Goal: Communication & Community: Answer question/provide support

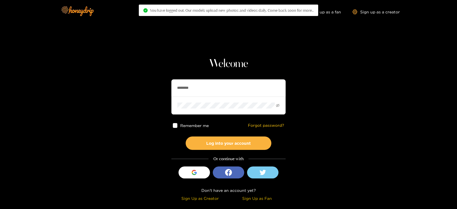
drag, startPoint x: 196, startPoint y: 86, endPoint x: 132, endPoint y: 93, distance: 64.6
click at [132, 93] on section "Welcome ******** Remember me Forgot password? Log into your account Or continue…" at bounding box center [228, 101] width 457 height 203
type input "*********"
click at [185, 136] on button "Log into your account" at bounding box center [228, 142] width 86 height 13
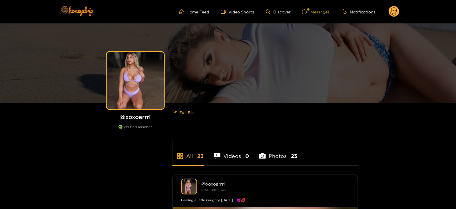
click at [306, 12] on icon at bounding box center [304, 11] width 5 height 5
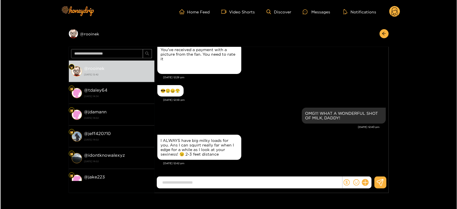
scroll to position [896, 0]
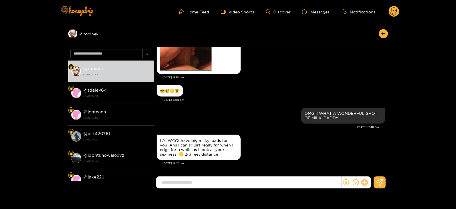
click at [367, 181] on icon at bounding box center [364, 182] width 7 height 7
click at [371, 173] on button at bounding box center [375, 168] width 20 height 13
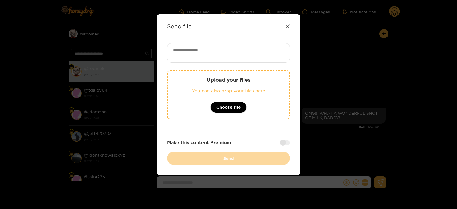
click at [196, 52] on textarea at bounding box center [228, 52] width 123 height 19
paste textarea "**********"
type textarea "**********"
click at [184, 84] on div "Upload your files You can also drop your files here Choose file" at bounding box center [228, 94] width 123 height 49
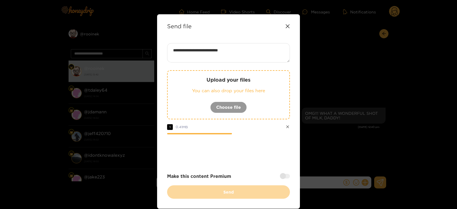
click at [288, 177] on div at bounding box center [285, 176] width 10 height 5
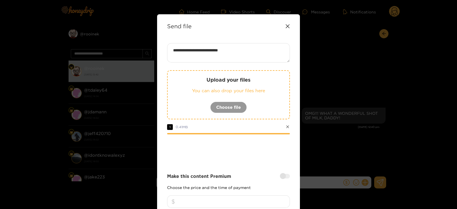
click at [234, 198] on input "number" at bounding box center [228, 201] width 123 height 13
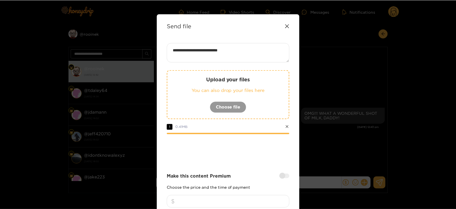
scroll to position [68, 0]
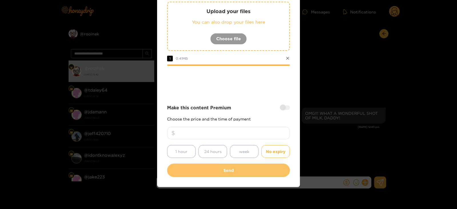
type input "**"
click at [218, 168] on button "Send" at bounding box center [228, 170] width 123 height 13
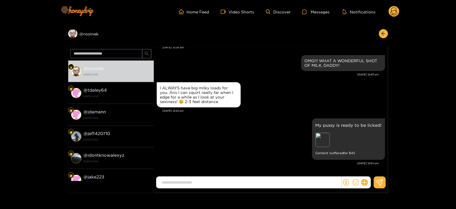
scroll to position [46, 0]
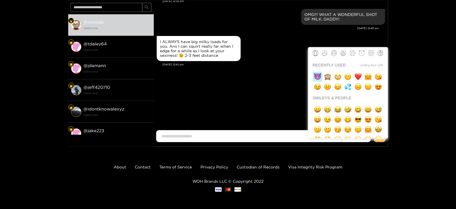
click at [318, 75] on img "button" at bounding box center [317, 76] width 7 height 7
type input "****"
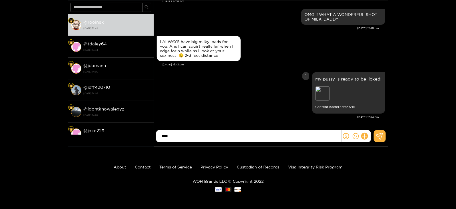
click at [268, 93] on div "My pussy is ready to be licked! Preview Content is offered for $ 45" at bounding box center [271, 93] width 228 height 44
click at [375, 130] on button at bounding box center [380, 136] width 12 height 12
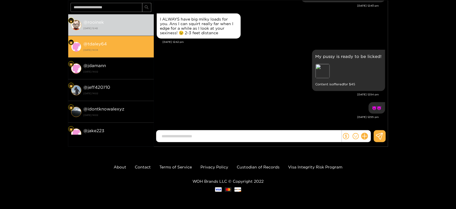
scroll to position [971, 0]
click at [104, 43] on strong "@ tdaley64" at bounding box center [95, 43] width 23 height 5
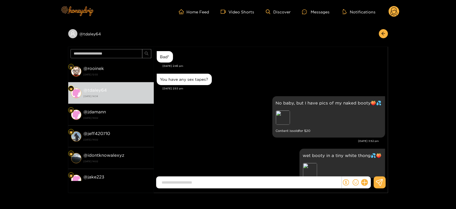
scroll to position [665, 0]
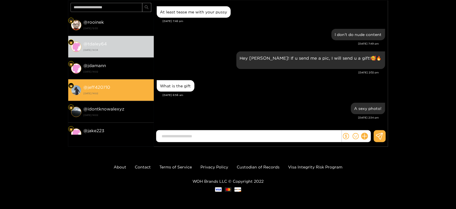
click at [126, 92] on strong "[DATE] 14:02" at bounding box center [117, 93] width 67 height 5
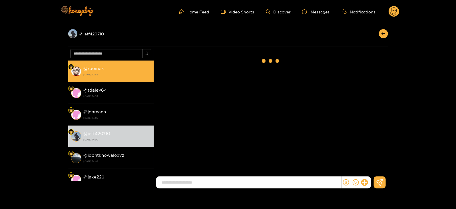
click at [106, 66] on div "@ rooinek [DATE] 12:55" at bounding box center [117, 71] width 67 height 13
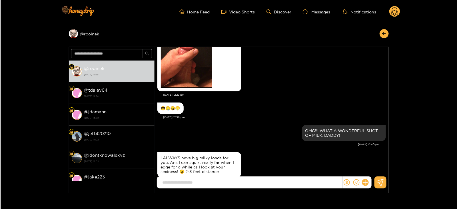
scroll to position [868, 0]
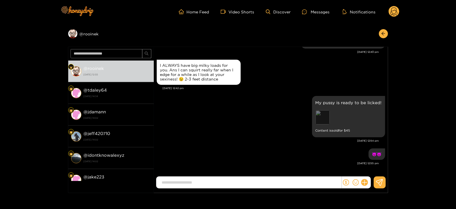
click at [324, 120] on div "Preview" at bounding box center [322, 117] width 14 height 14
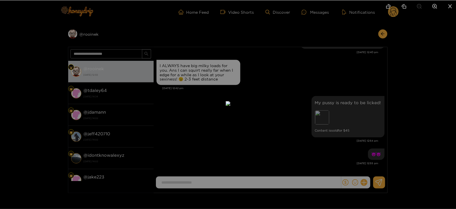
scroll to position [939, 0]
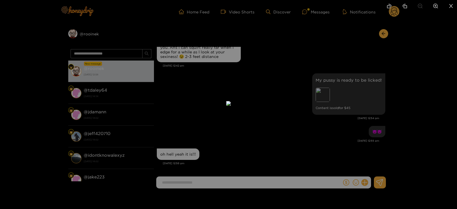
click at [355, 90] on div at bounding box center [228, 104] width 457 height 209
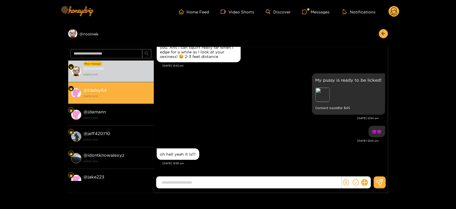
click at [107, 94] on strong "[DATE] 14:34" at bounding box center [117, 96] width 67 height 5
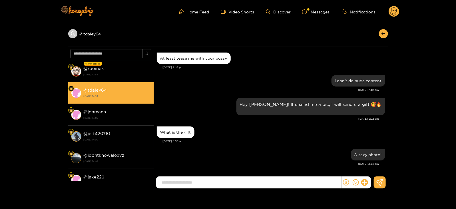
scroll to position [665, 0]
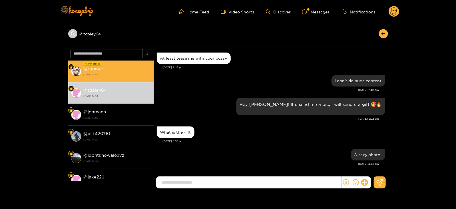
click at [95, 61] on li "New message @ rooinek [DATE] 12:58" at bounding box center [111, 71] width 86 height 22
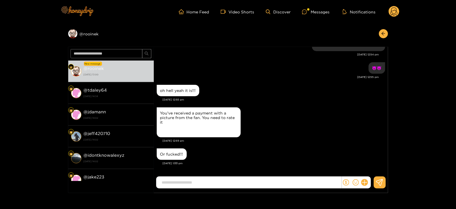
scroll to position [951, 0]
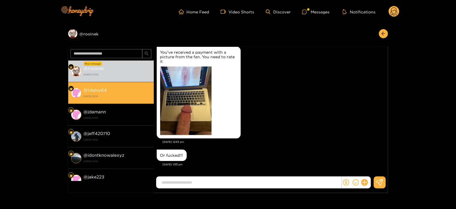
click at [122, 94] on strong "[DATE] 14:34" at bounding box center [117, 96] width 67 height 5
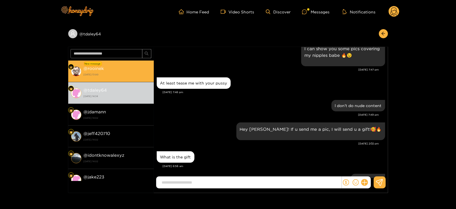
click at [104, 71] on div "@ rooinek [DATE] 13:00" at bounding box center [117, 71] width 67 height 13
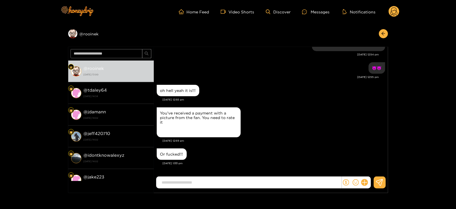
scroll to position [949, 0]
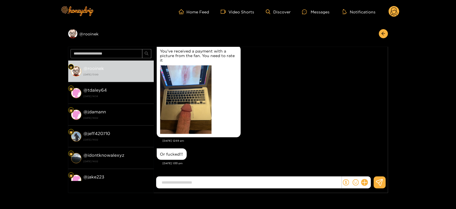
click at [165, 183] on input at bounding box center [250, 182] width 182 height 9
type input "**********"
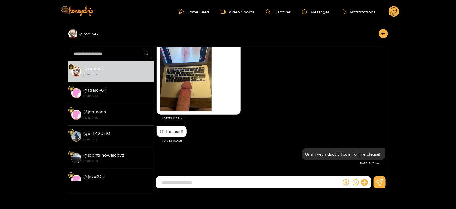
scroll to position [976, 0]
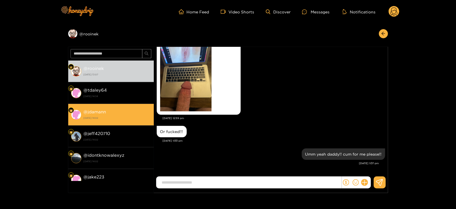
click at [117, 109] on div "@ jdamann [DATE] 14:02" at bounding box center [117, 114] width 67 height 13
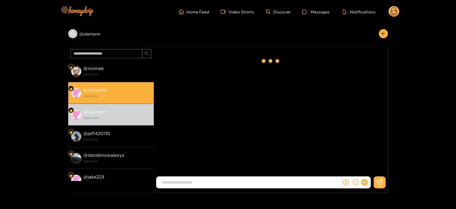
click at [114, 90] on div "@ tdaley64 [DATE] 14:34" at bounding box center [117, 92] width 67 height 13
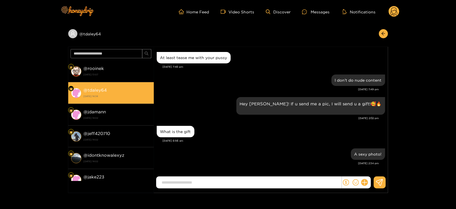
scroll to position [665, 0]
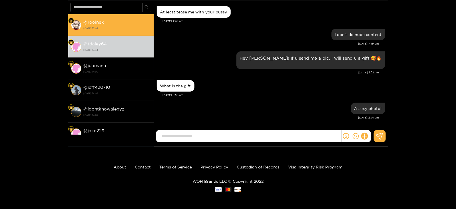
click at [111, 29] on strong "[DATE] 13:07" at bounding box center [117, 28] width 67 height 5
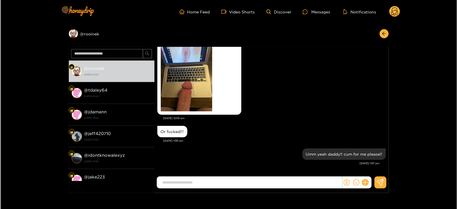
scroll to position [949, 0]
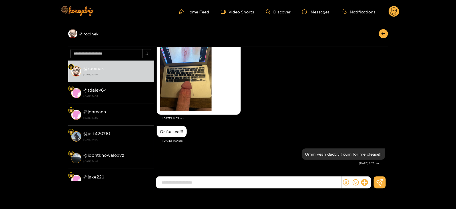
click at [365, 179] on button at bounding box center [365, 183] width 10 height 10
click at [374, 166] on icon at bounding box center [375, 169] width 6 height 6
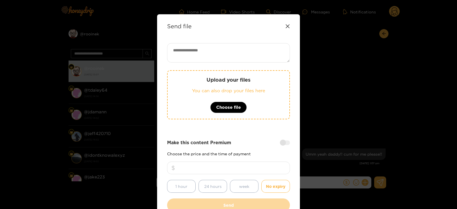
click at [197, 58] on textarea at bounding box center [228, 52] width 123 height 19
paste textarea "**********"
paste textarea "****"
type textarea "**********"
click at [191, 96] on div "Upload your files You can also drop your files here Choose file" at bounding box center [228, 94] width 123 height 49
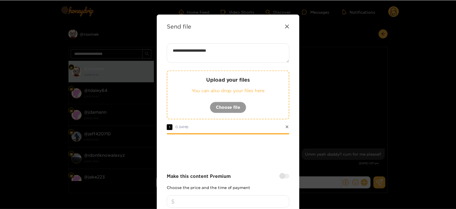
scroll to position [68, 0]
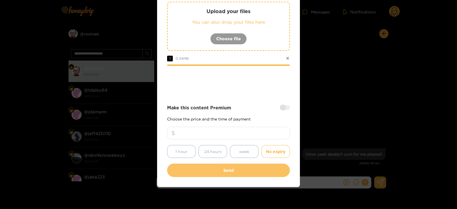
click at [194, 165] on button "Send" at bounding box center [228, 170] width 123 height 13
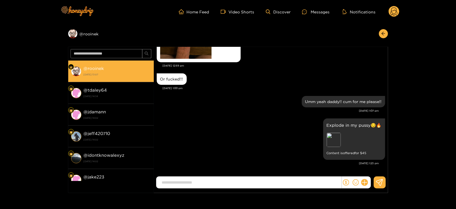
scroll to position [1001, 0]
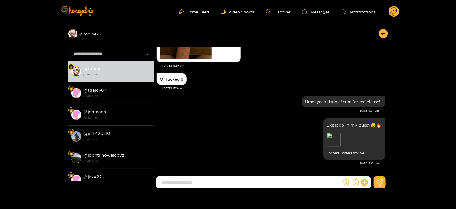
click at [393, 14] on icon at bounding box center [393, 12] width 7 height 10
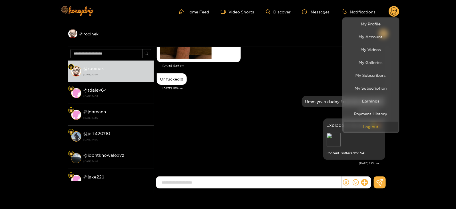
click at [358, 129] on button "Log out" at bounding box center [371, 127] width 54 height 10
